Goal: Check status: Check status

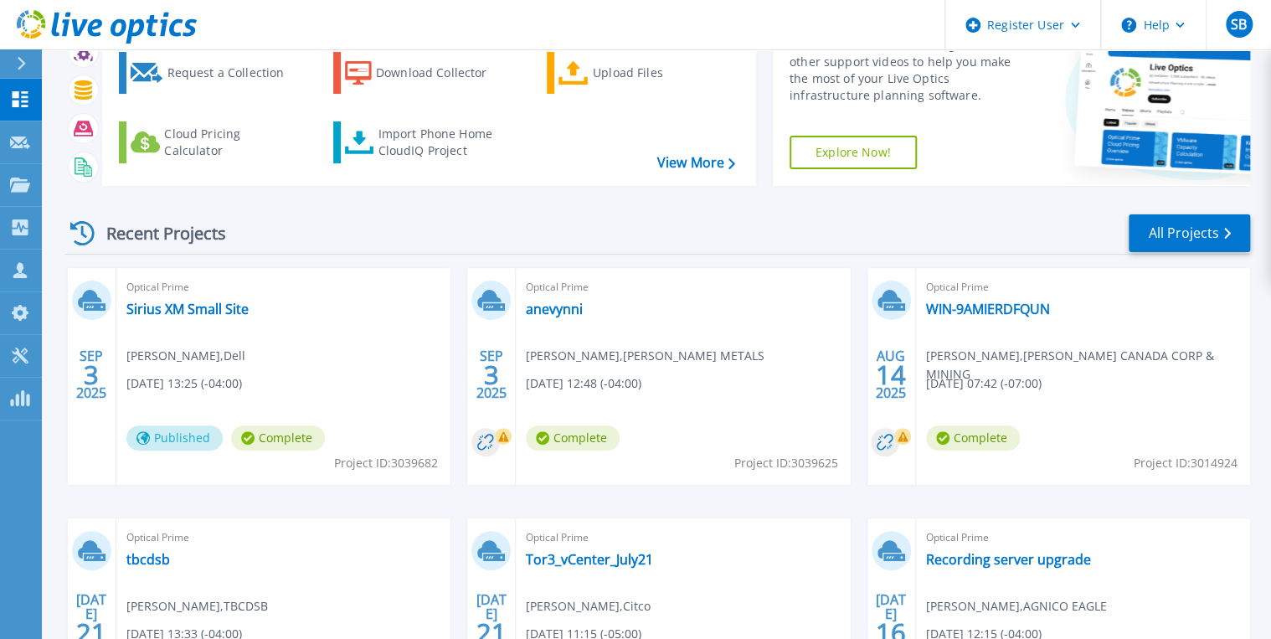
scroll to position [3, 0]
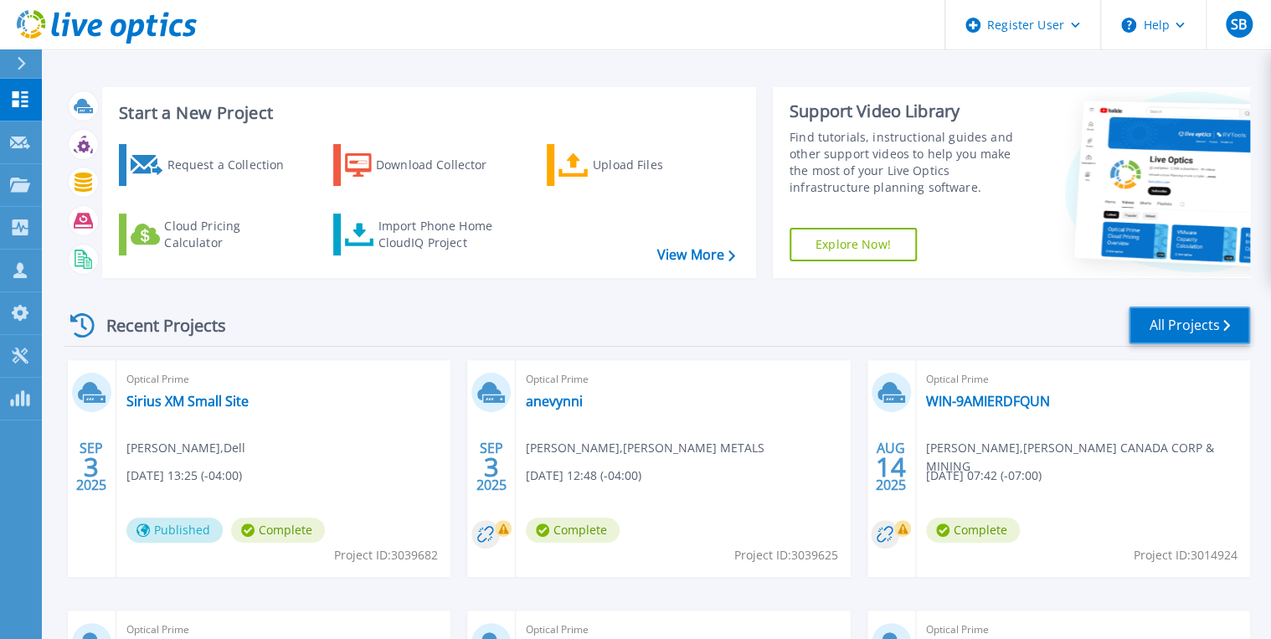
click at [1206, 316] on link "All Projects" at bounding box center [1189, 325] width 121 height 38
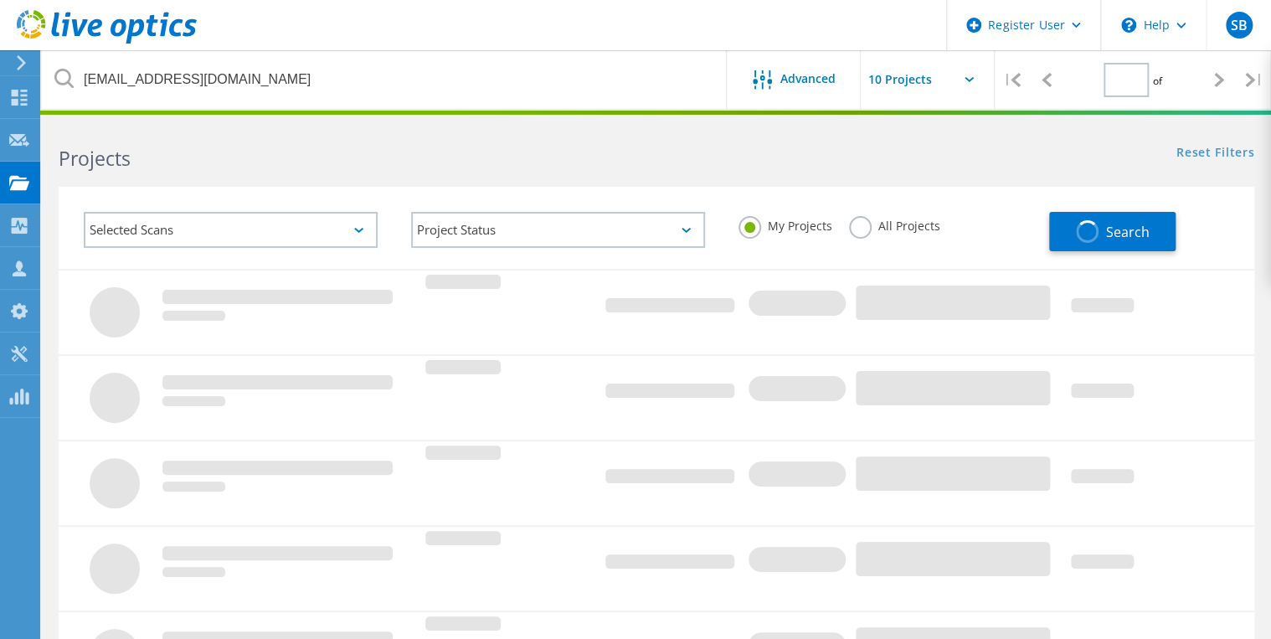
type input "1"
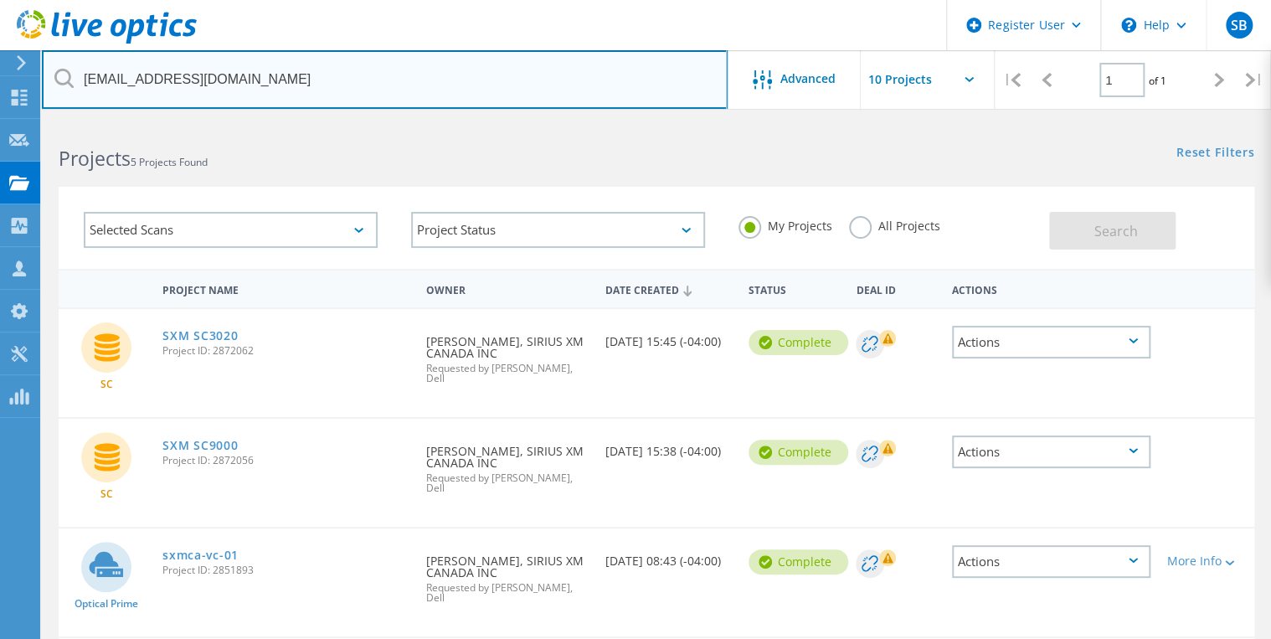
click at [233, 93] on input "[EMAIL_ADDRESS][DOMAIN_NAME]" at bounding box center [385, 79] width 686 height 59
drag, startPoint x: 230, startPoint y: 91, endPoint x: 13, endPoint y: 86, distance: 217.7
click at [13, 121] on div "Register User \n Help Explore Helpful Articles Contact Support SB Dell User [PE…" at bounding box center [635, 509] width 1271 height 777
click at [241, 75] on input "[EMAIL_ADDRESS][DOMAIN_NAME]" at bounding box center [385, 79] width 686 height 59
drag, startPoint x: 237, startPoint y: 76, endPoint x: 59, endPoint y: 77, distance: 177.5
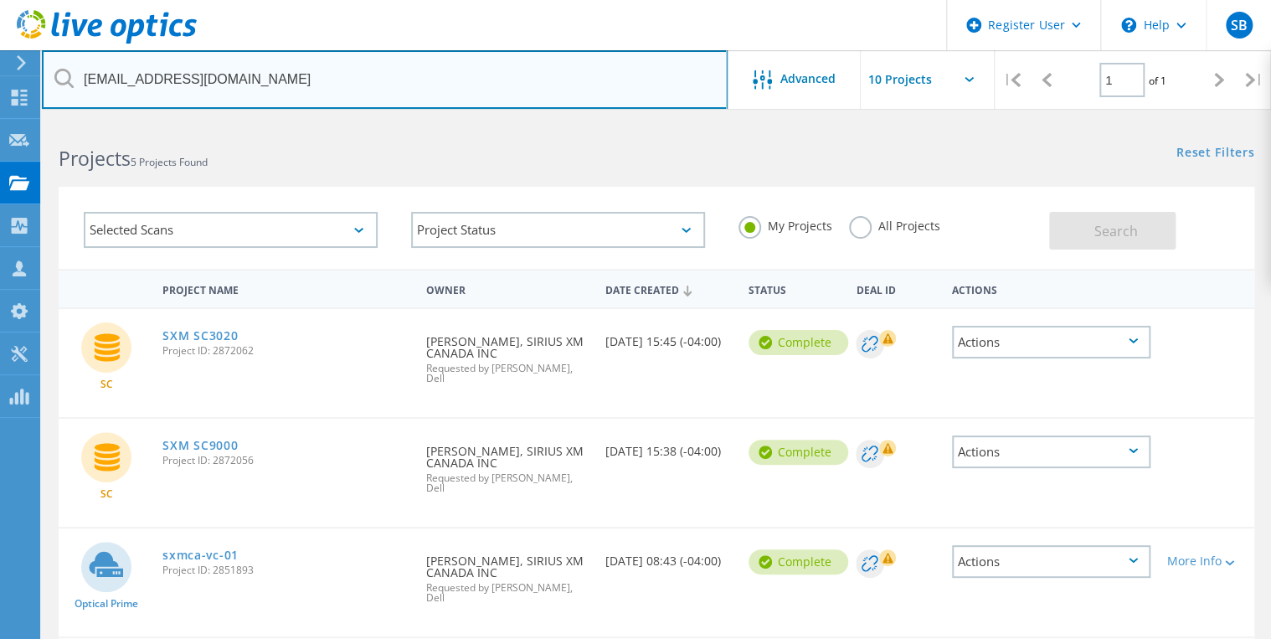
click at [59, 77] on div "[EMAIL_ADDRESS][DOMAIN_NAME]" at bounding box center [384, 79] width 685 height 59
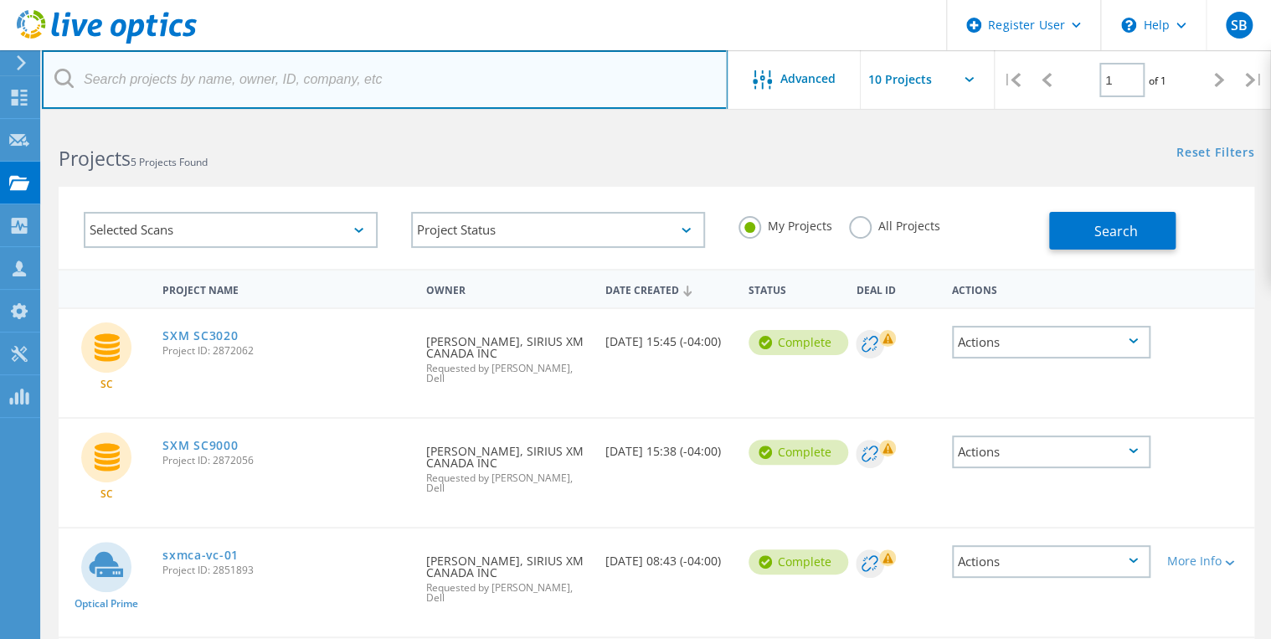
click at [147, 77] on input "text" at bounding box center [385, 79] width 686 height 59
type input "DeBeers"
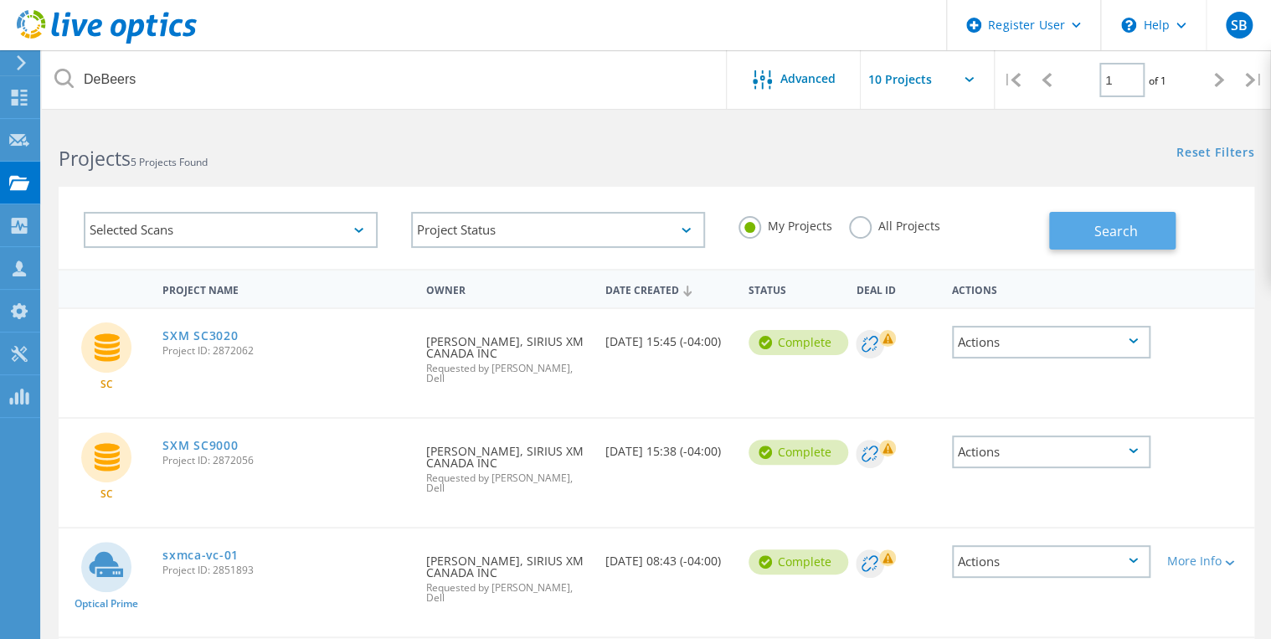
click at [1094, 232] on span "Search" at bounding box center [1116, 231] width 44 height 18
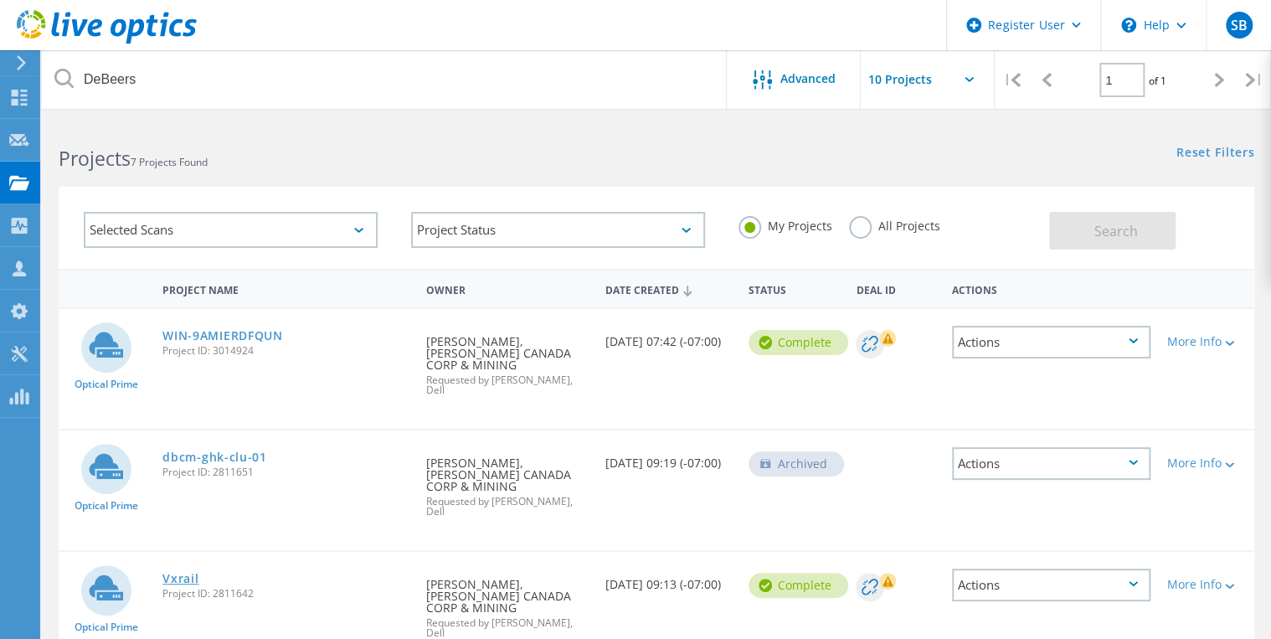
click at [184, 573] on link "Vxrail" at bounding box center [180, 579] width 36 height 12
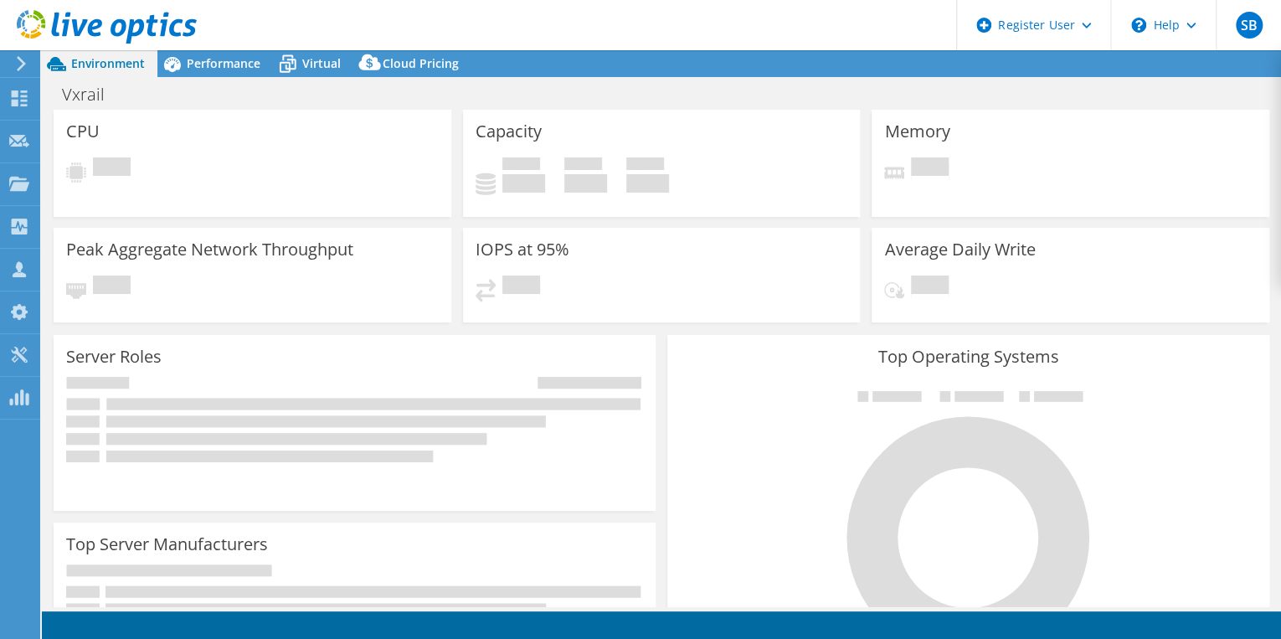
select select "[GEOGRAPHIC_DATA]"
select select "USD"
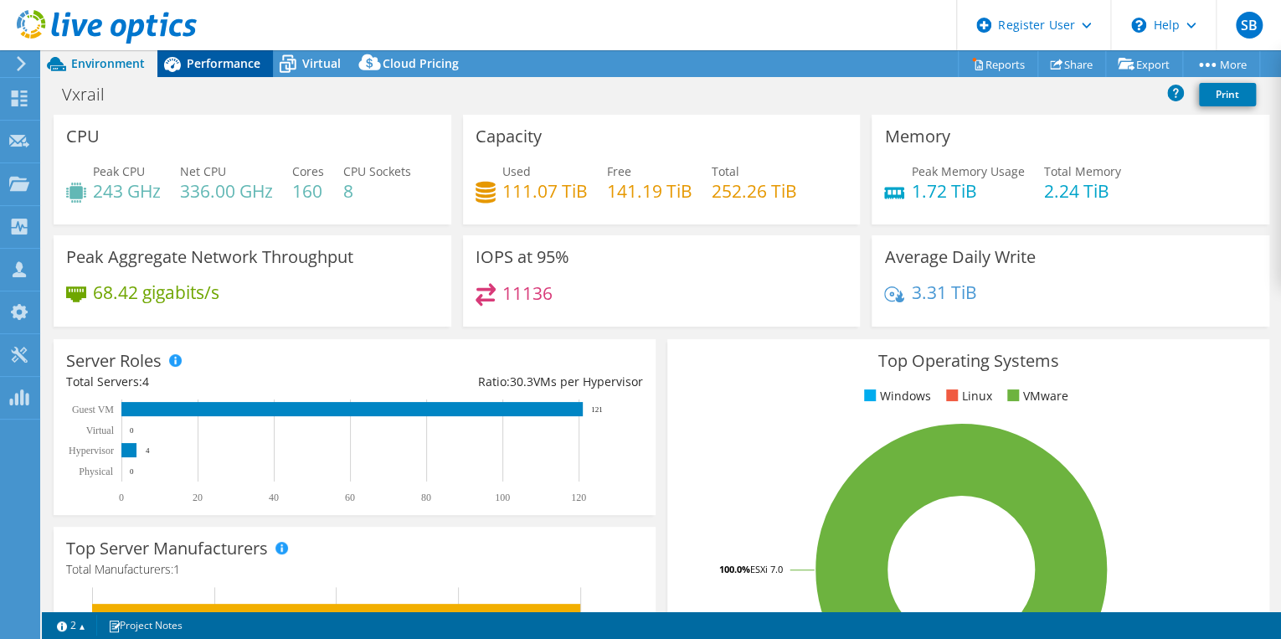
click at [221, 64] on span "Performance" at bounding box center [224, 63] width 74 height 16
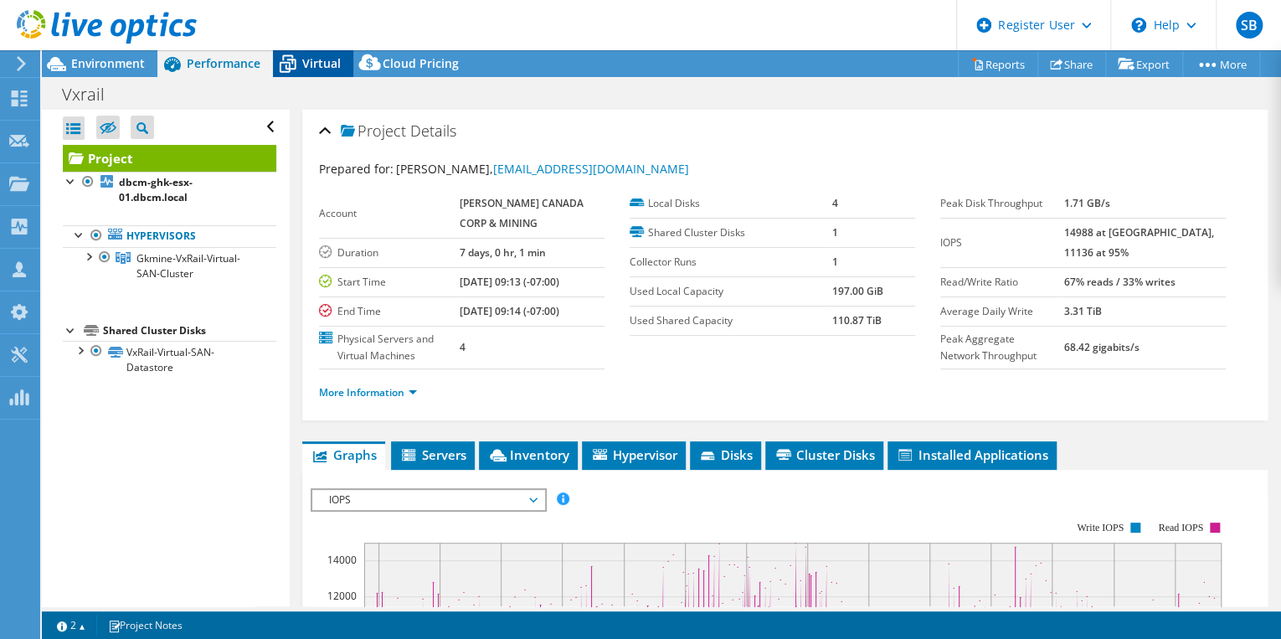
click at [295, 67] on icon at bounding box center [287, 63] width 29 height 29
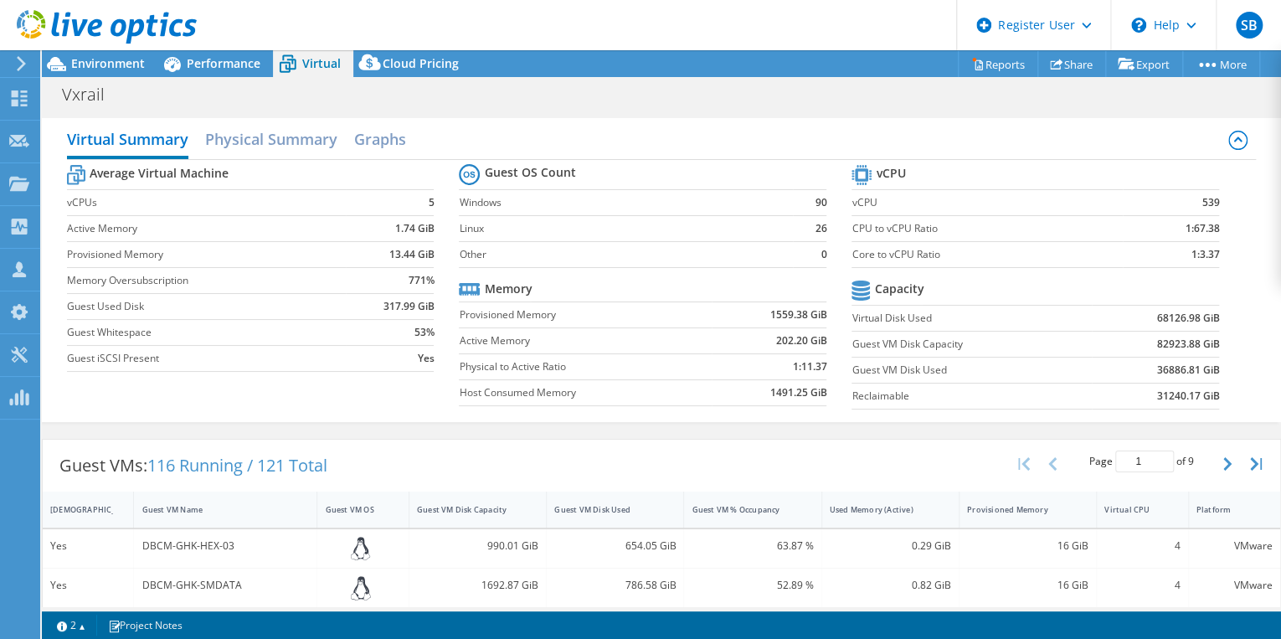
click at [131, 54] on div at bounding box center [98, 28] width 197 height 56
click at [131, 61] on span "Environment" at bounding box center [108, 63] width 74 height 16
